Goal: Task Accomplishment & Management: Manage account settings

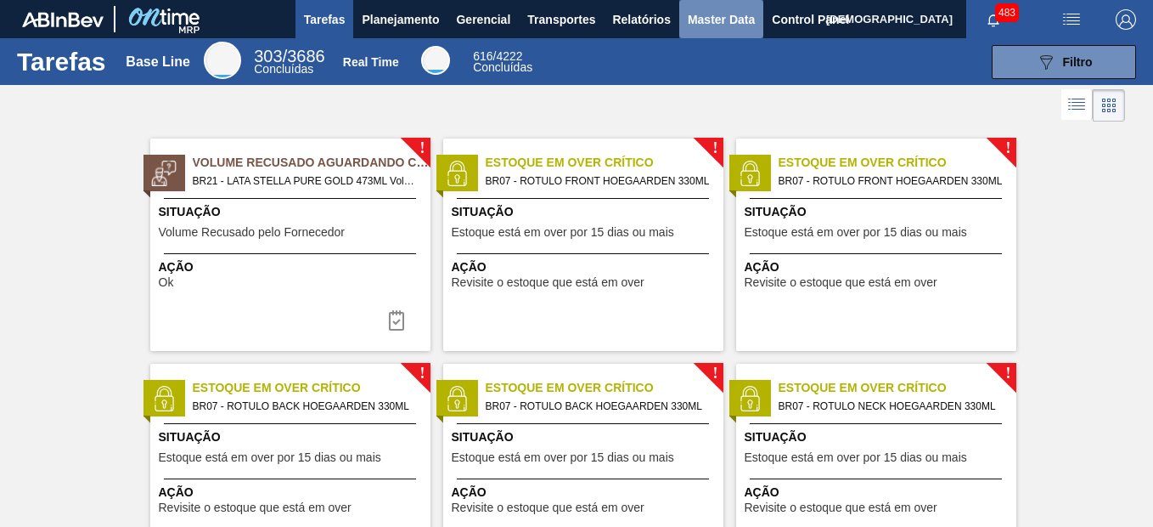
click at [741, 20] on span "Master Data" at bounding box center [721, 19] width 67 height 20
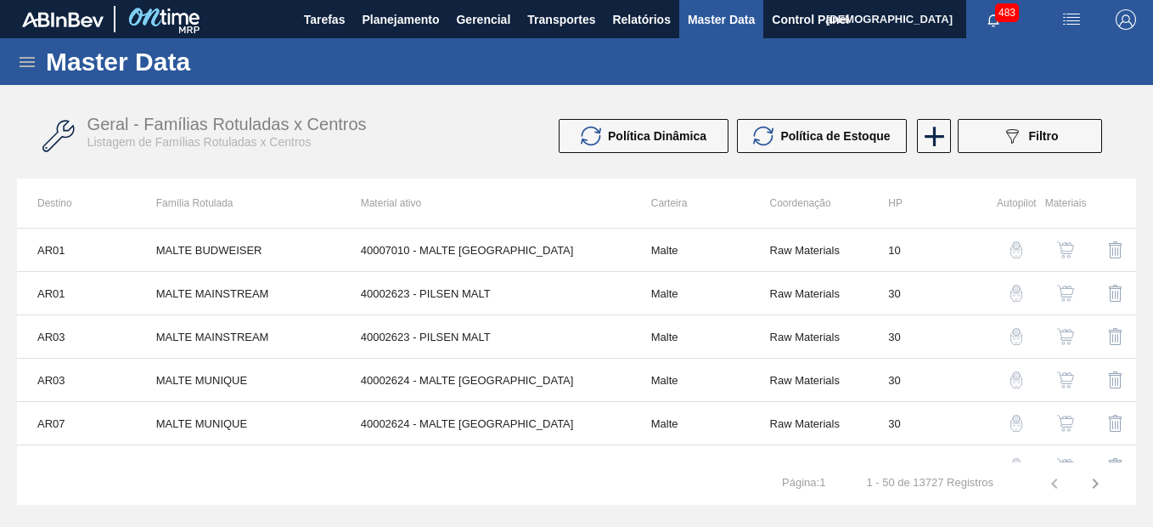
click at [27, 60] on icon at bounding box center [27, 62] width 20 height 20
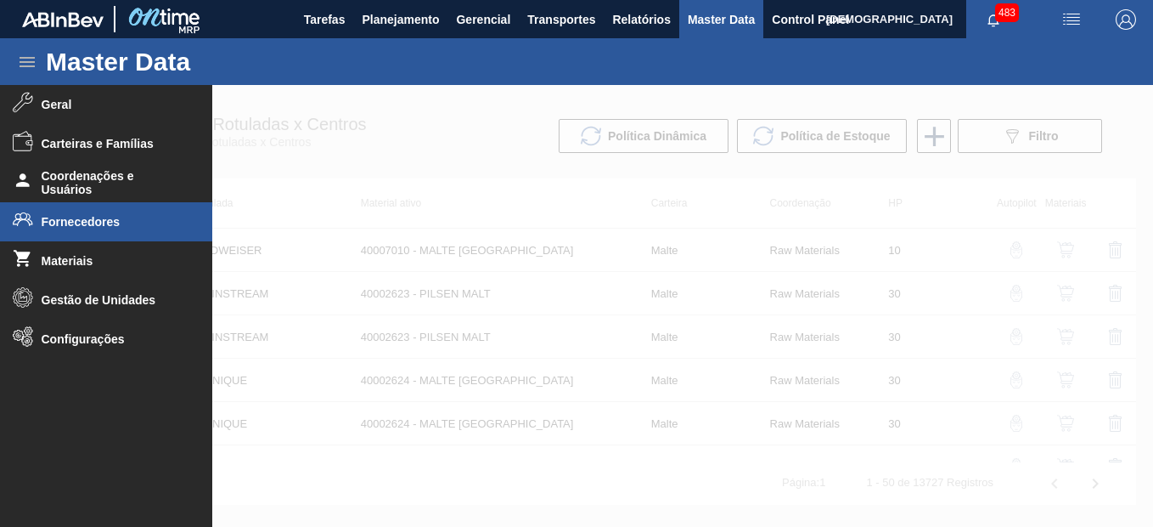
click at [151, 217] on span "Fornecedores" at bounding box center [112, 222] width 140 height 14
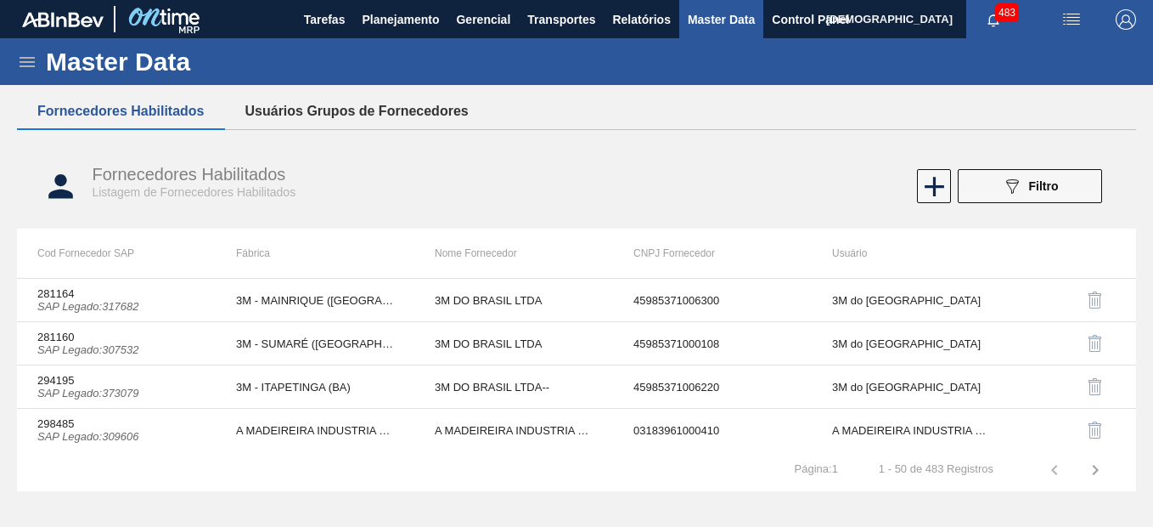
click at [305, 121] on button "Usuários Grupos de Fornecedores" at bounding box center [357, 111] width 264 height 36
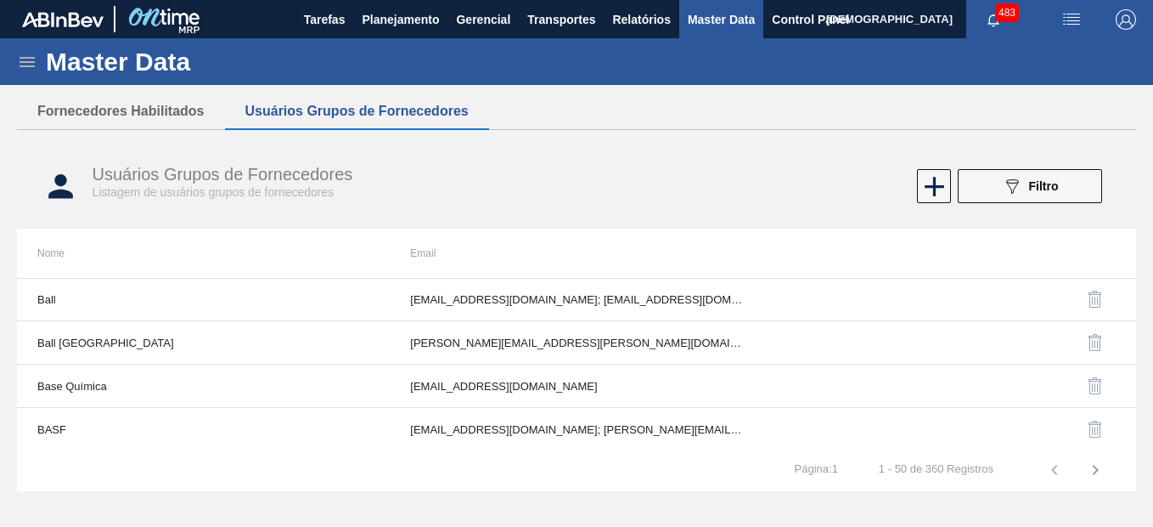
scroll to position [1561, 0]
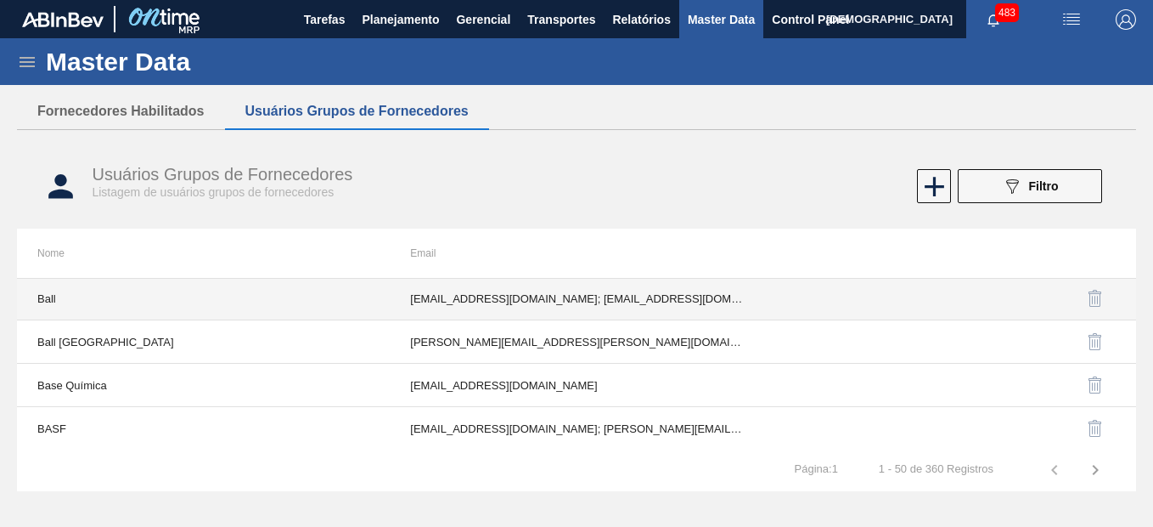
click at [581, 297] on td "[EMAIL_ADDRESS][DOMAIN_NAME]; [EMAIL_ADDRESS][DOMAIN_NAME]; [PERSON_NAME][DOMAI…" at bounding box center [576, 298] width 373 height 43
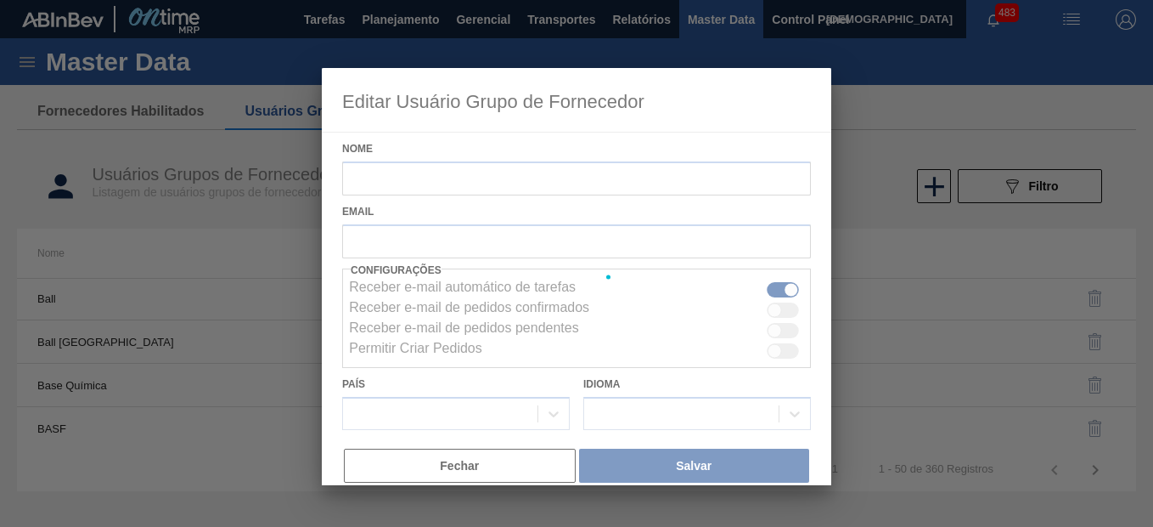
type input "Ball"
checkbox input "true"
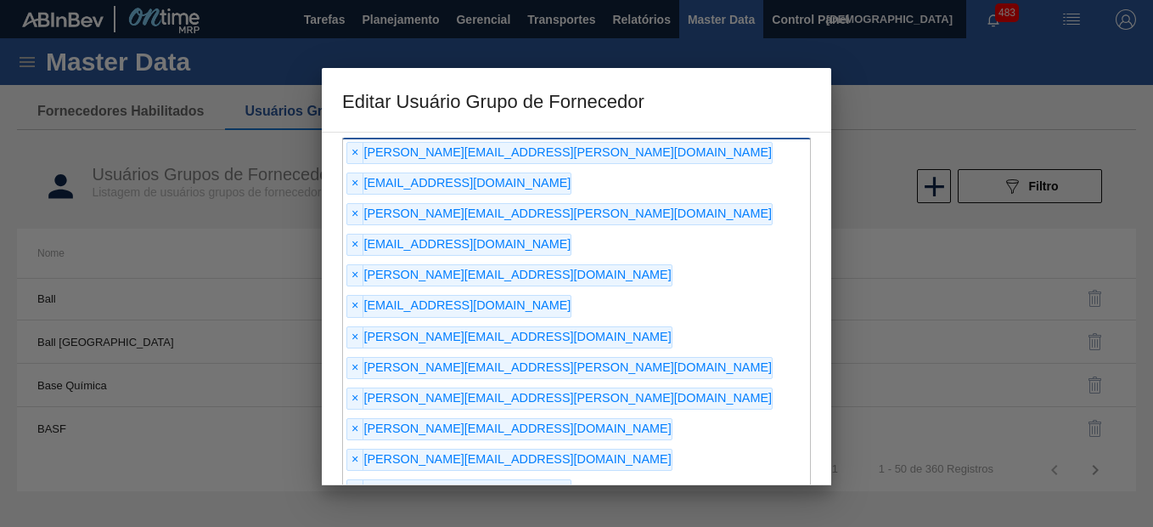
scroll to position [94, 0]
